Goal: Transaction & Acquisition: Download file/media

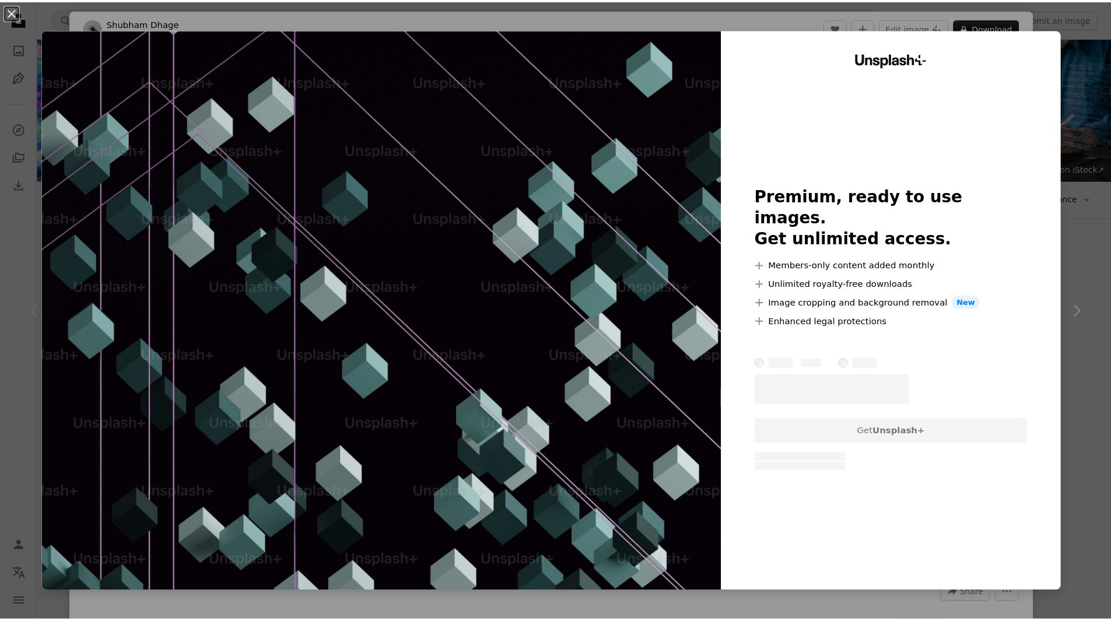
scroll to position [139, 0]
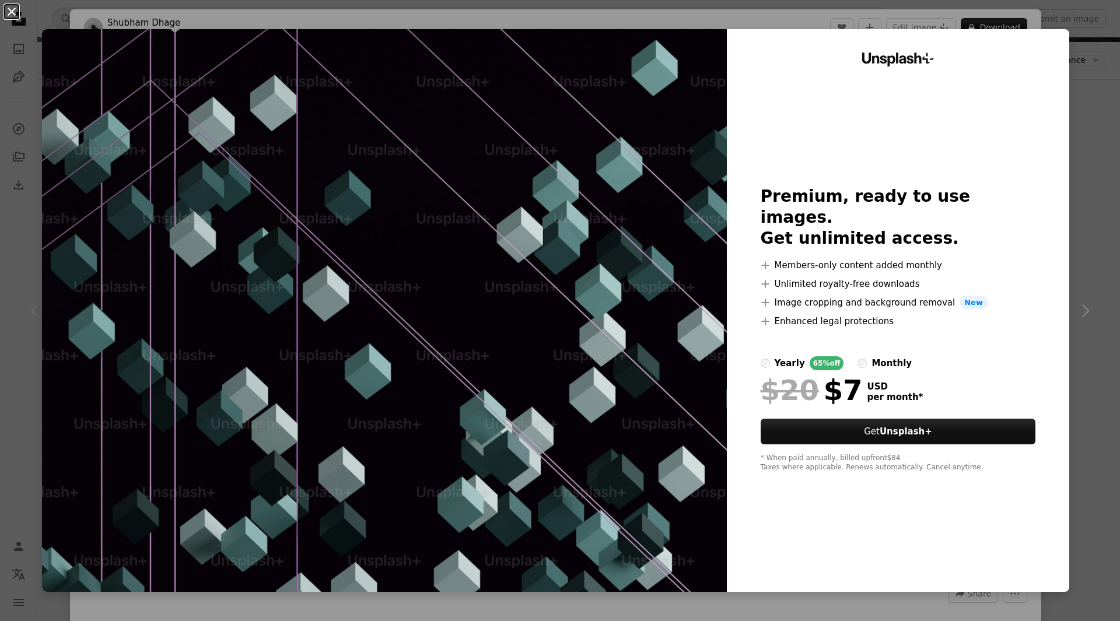
click at [13, 11] on button "An X shape" at bounding box center [12, 12] width 14 height 14
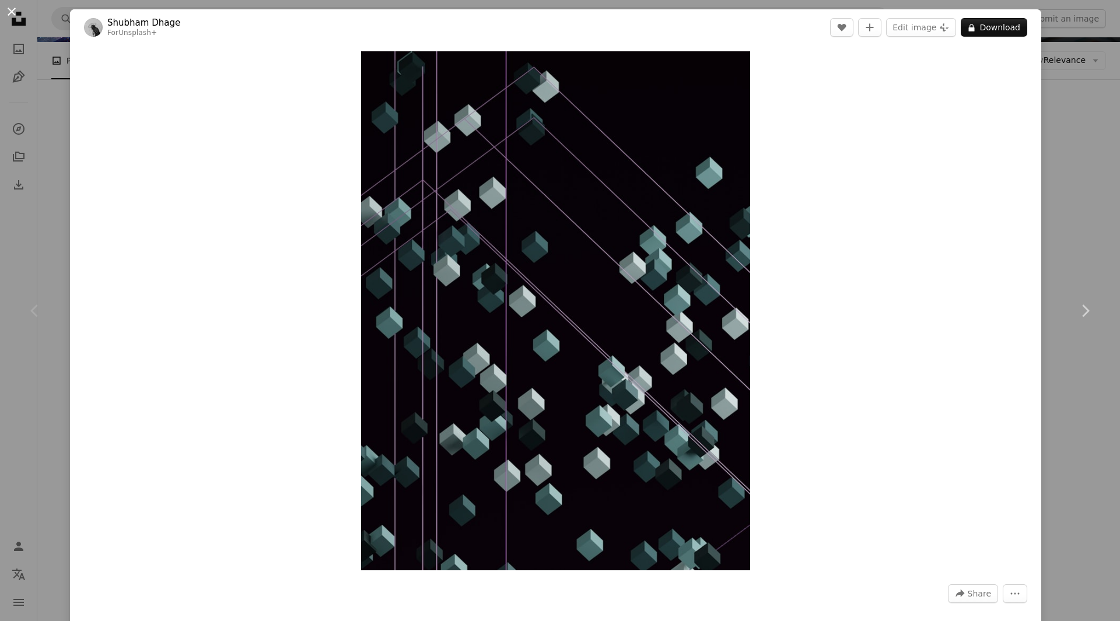
click at [13, 14] on button "An X shape" at bounding box center [12, 12] width 14 height 14
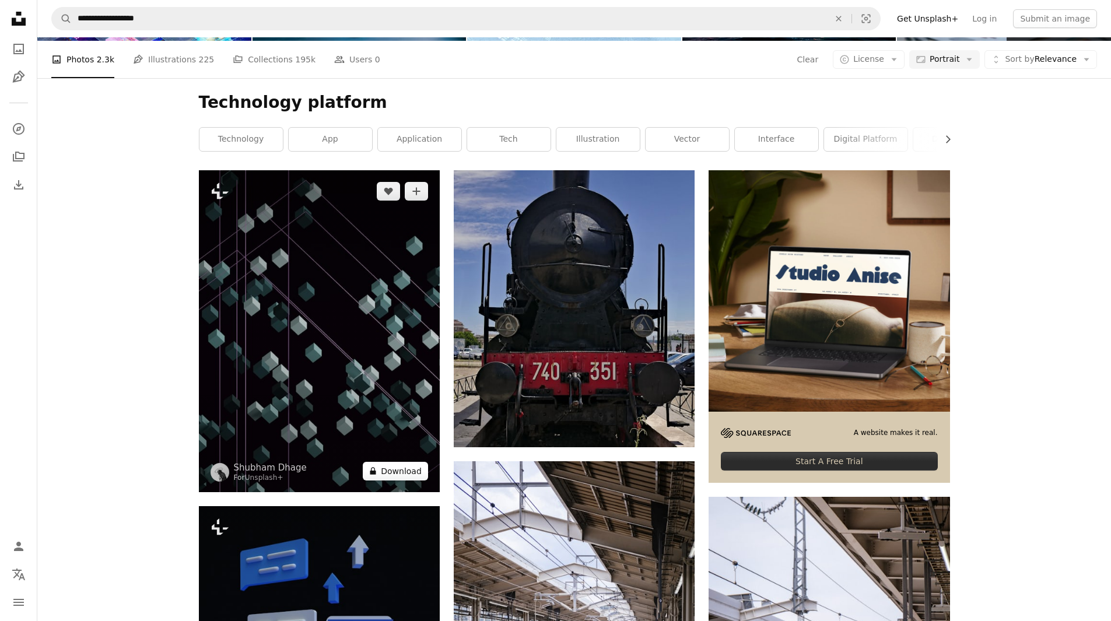
click at [393, 477] on button "A lock Download" at bounding box center [395, 471] width 65 height 19
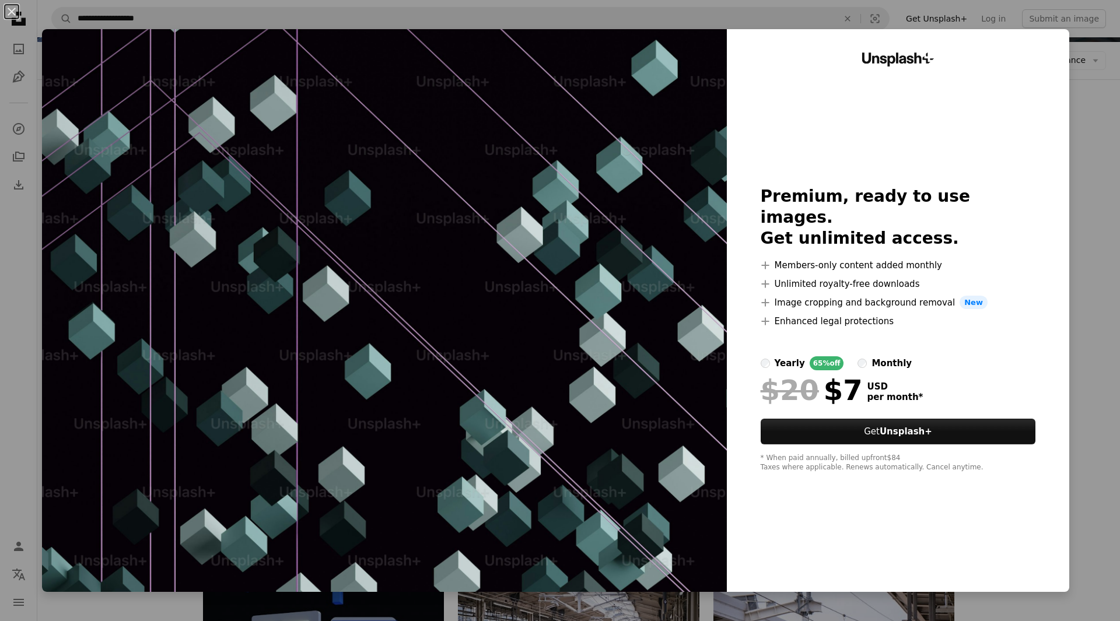
click at [1084, 139] on div "An X shape Unsplash+ Premium, ready to use images. Get unlimited access. A plus…" at bounding box center [560, 310] width 1120 height 621
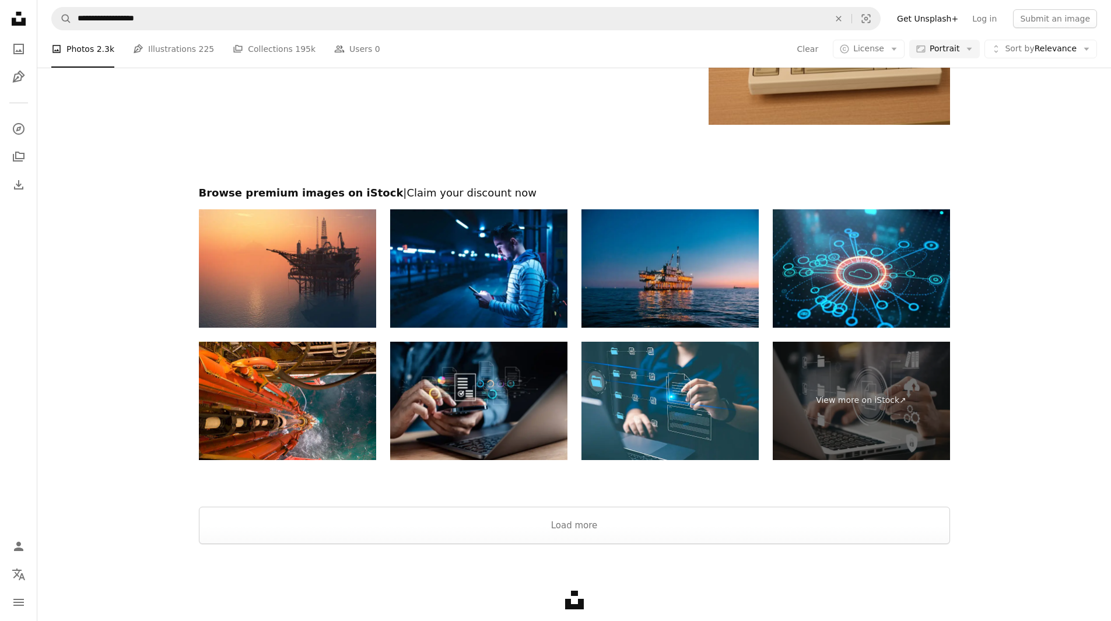
scroll to position [3048, 0]
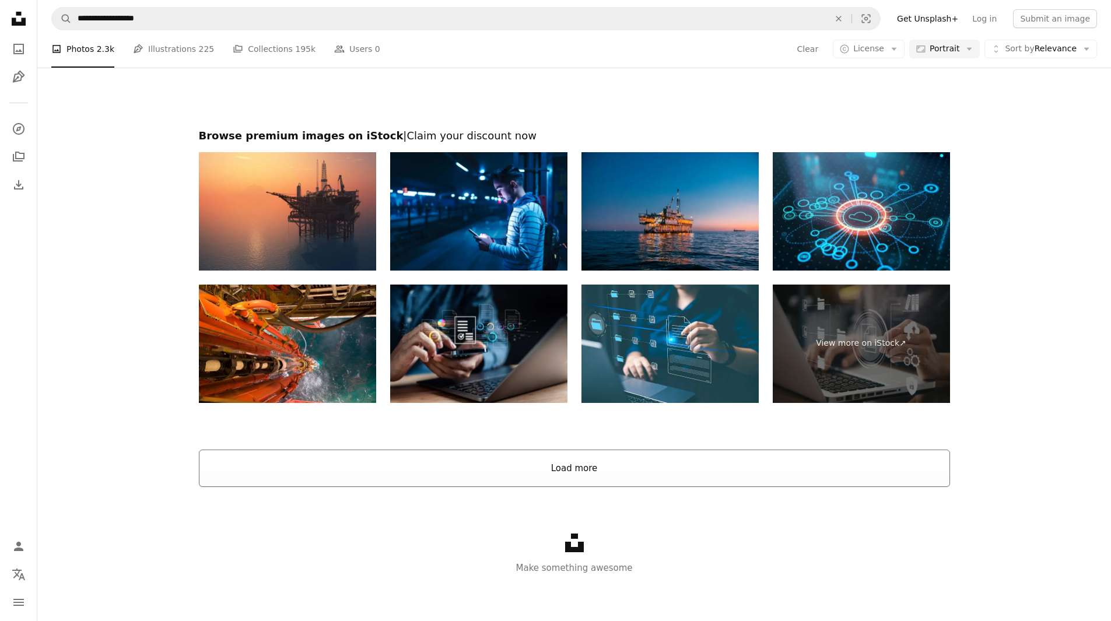
click at [613, 457] on button "Load more" at bounding box center [574, 468] width 751 height 37
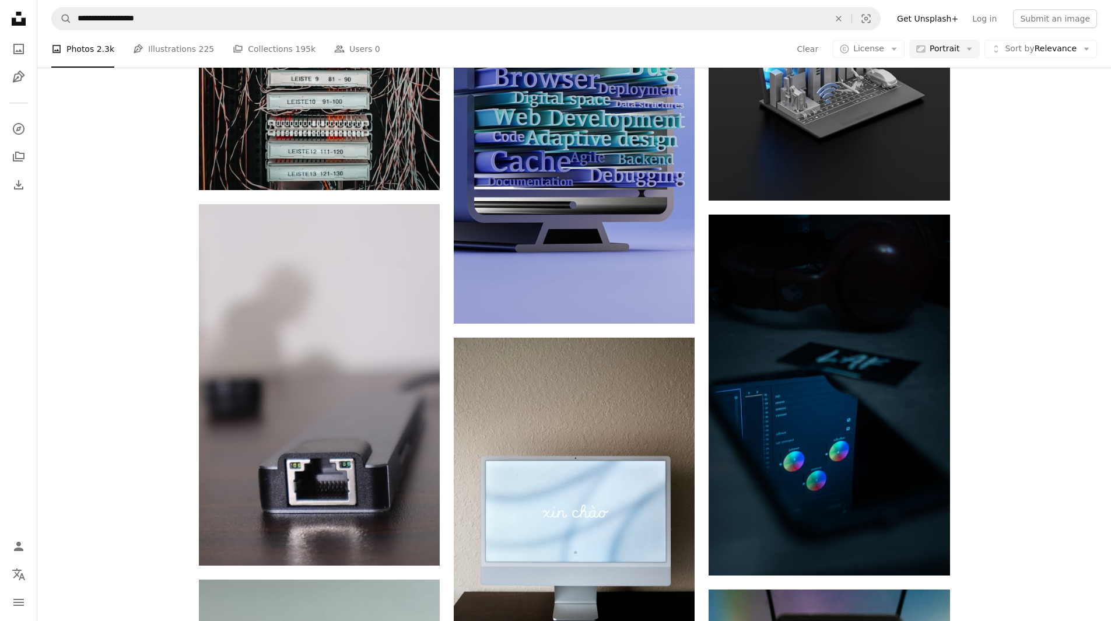
scroll to position [5396, 0]
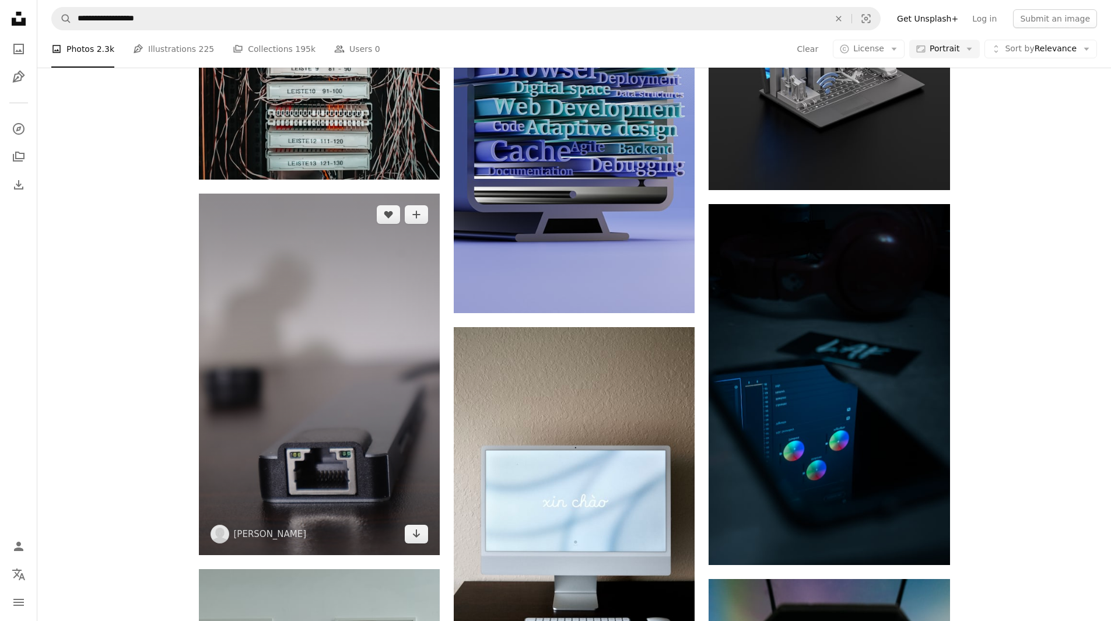
click at [389, 390] on img at bounding box center [319, 375] width 241 height 362
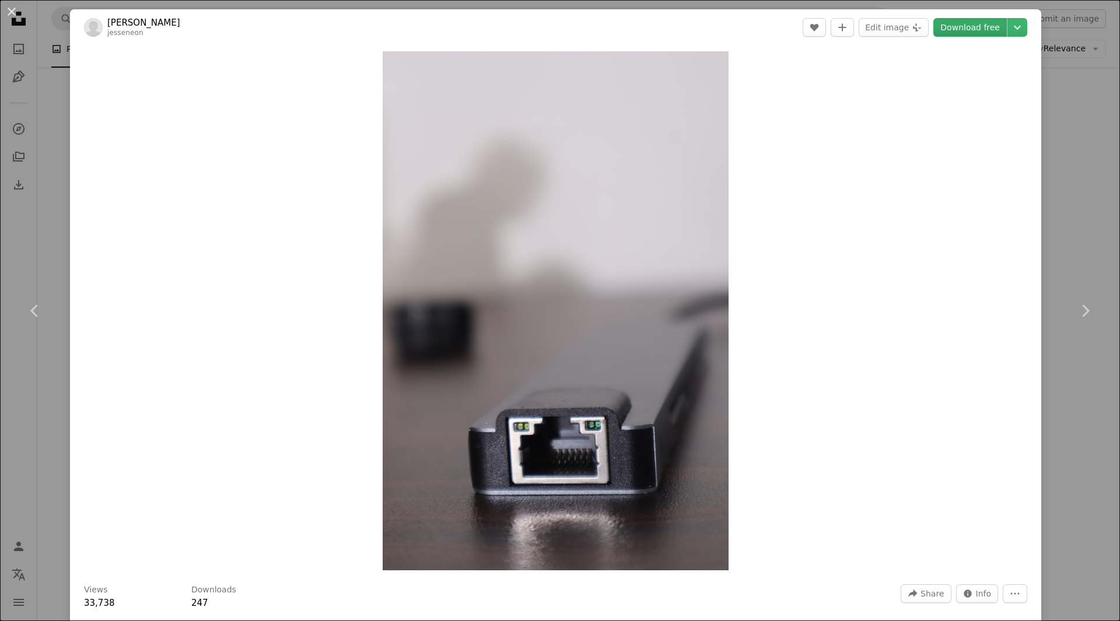
click at [952, 30] on link "Download free" at bounding box center [970, 27] width 74 height 19
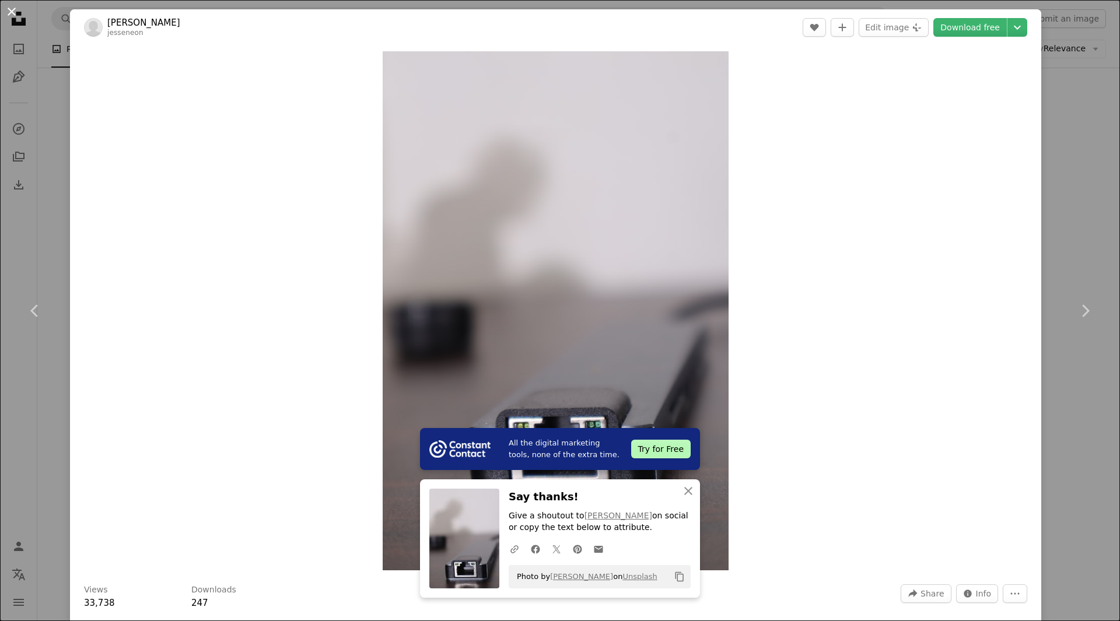
click at [10, 12] on button "An X shape" at bounding box center [12, 12] width 14 height 14
